Goal: Ask a question

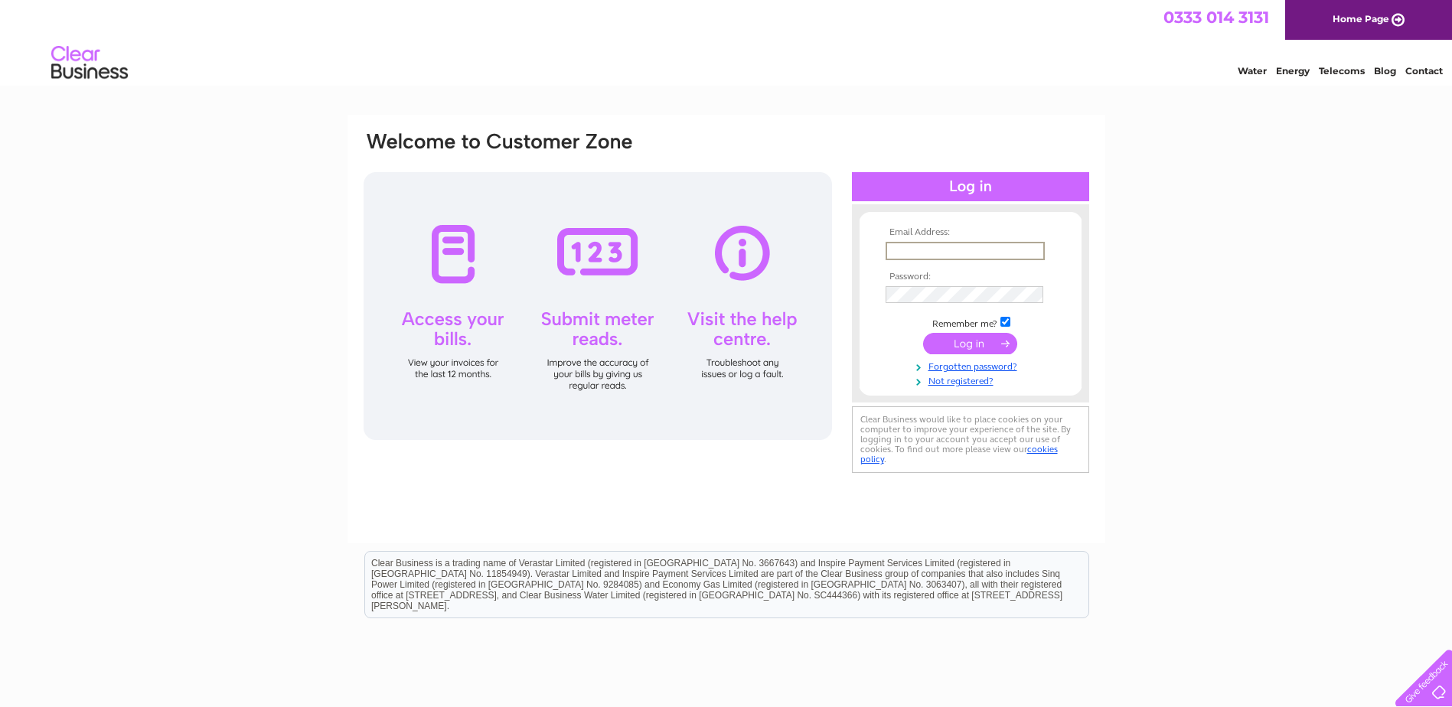
click at [909, 249] on input "text" at bounding box center [965, 251] width 159 height 18
type input "stonehavenlegion@hotmail.com"
click at [984, 348] on input "submit" at bounding box center [970, 343] width 94 height 21
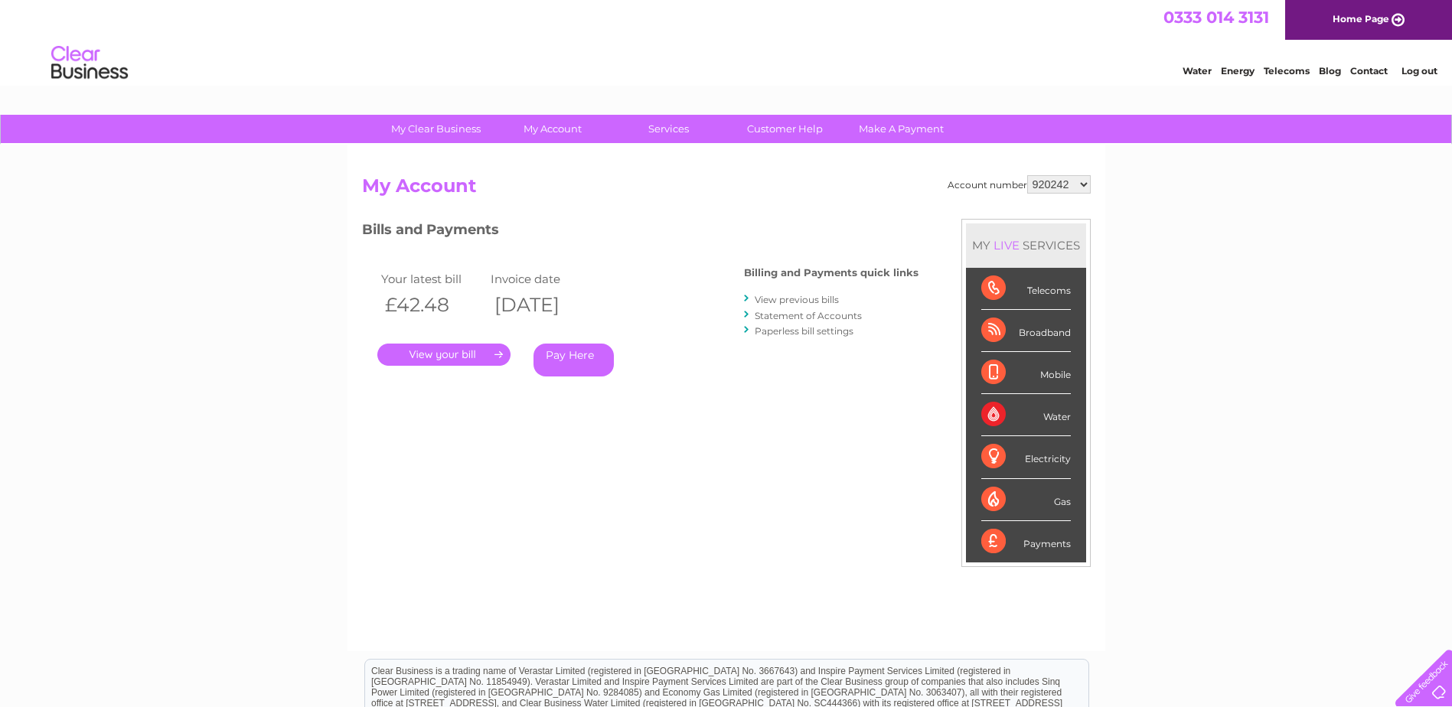
click at [1081, 186] on select "920242 1138560" at bounding box center [1059, 184] width 64 height 18
select select "1138560"
click at [1028, 175] on select "920242 1138560" at bounding box center [1059, 184] width 64 height 18
click at [769, 128] on link "Customer Help" at bounding box center [785, 129] width 126 height 28
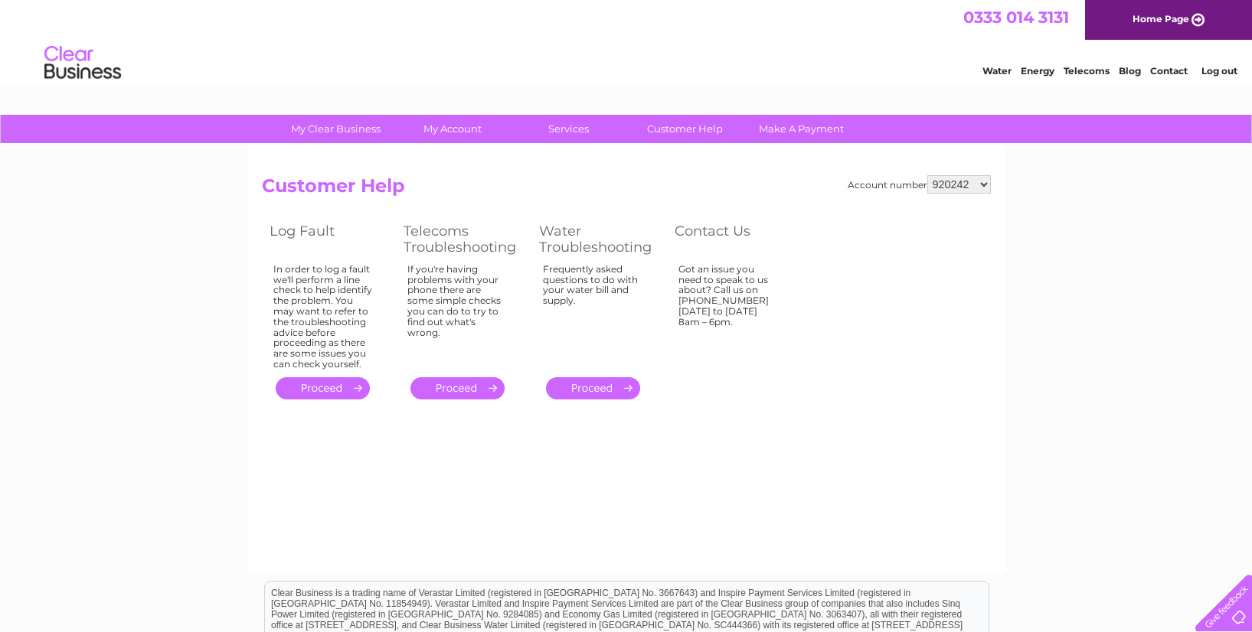
click at [982, 185] on select "920242 1138560" at bounding box center [959, 184] width 64 height 18
select select "1138560"
click at [928, 175] on select "920242 1138560" at bounding box center [959, 184] width 64 height 18
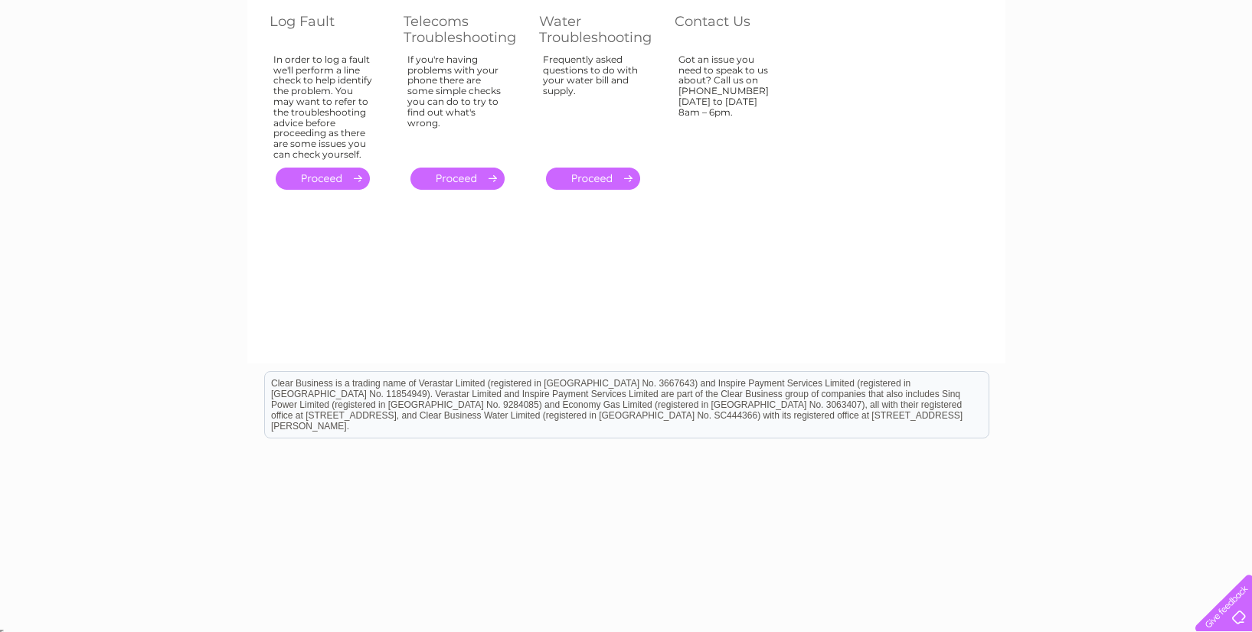
scroll to position [214, 0]
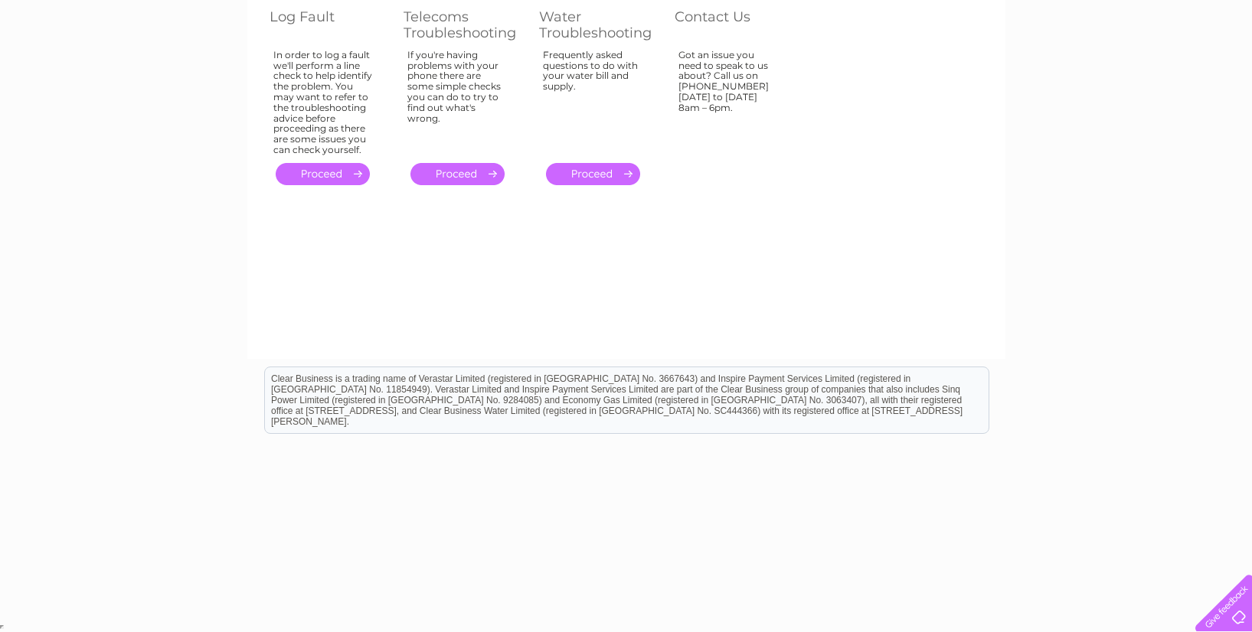
click at [1221, 618] on div at bounding box center [1220, 600] width 63 height 63
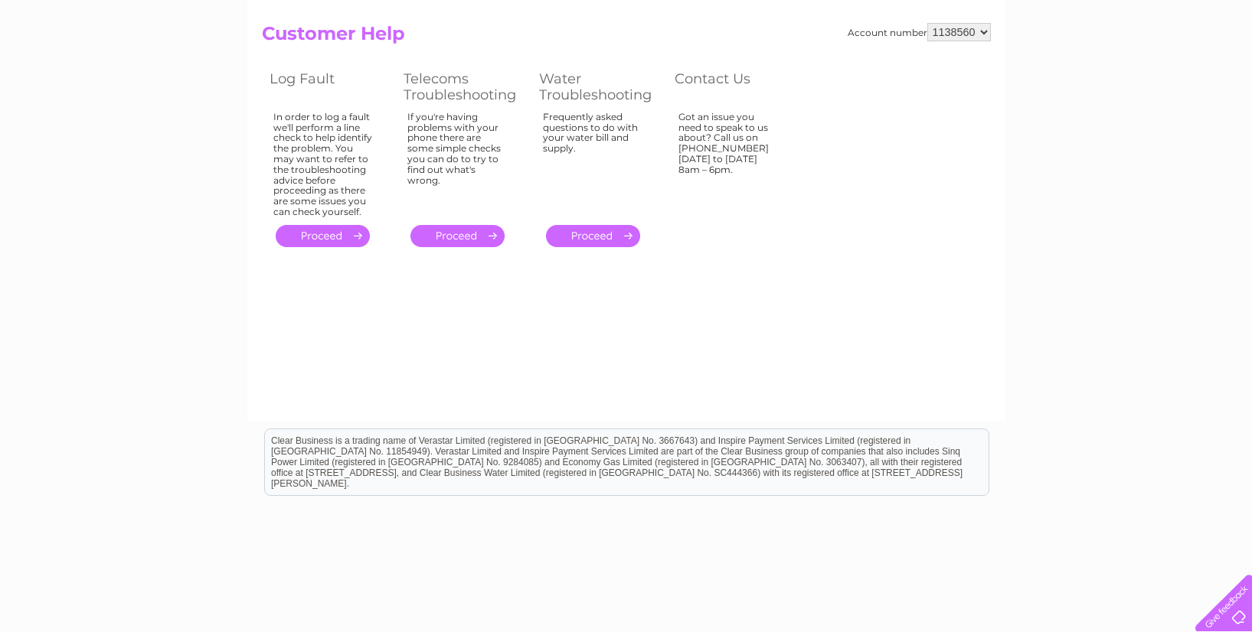
scroll to position [0, 0]
